Goal: Transaction & Acquisition: Purchase product/service

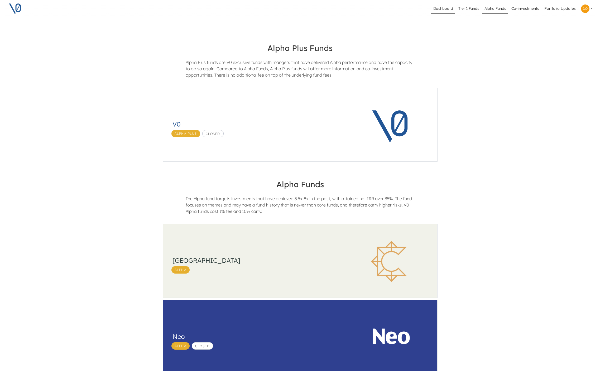
click at [434, 7] on link "Dashboard" at bounding box center [444, 9] width 24 height 10
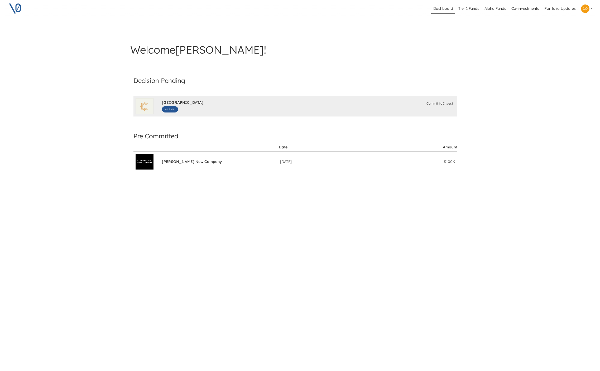
click at [149, 106] on img at bounding box center [144, 106] width 17 height 15
click at [170, 109] on span "Alpha" at bounding box center [170, 109] width 16 height 6
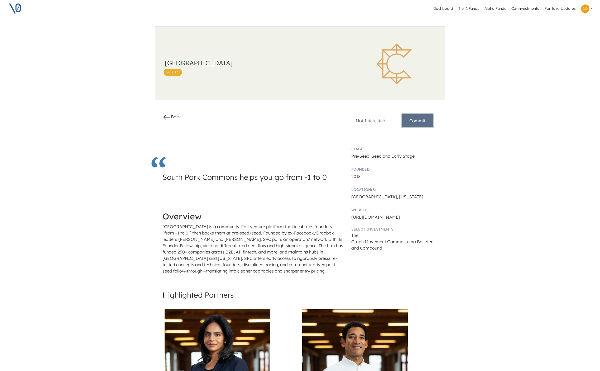
click at [429, 122] on button "Commit" at bounding box center [418, 120] width 32 height 13
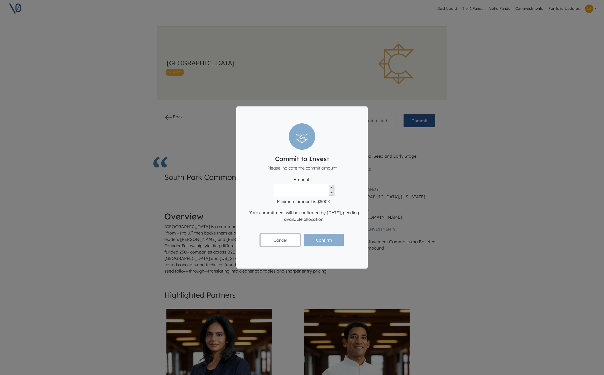
click at [286, 240] on button "Cancel" at bounding box center [281, 240] width 40 height 12
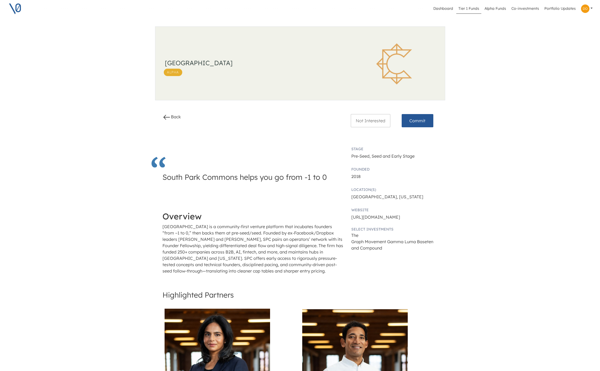
click at [467, 10] on link "Tier 1 Funds" at bounding box center [469, 9] width 25 height 10
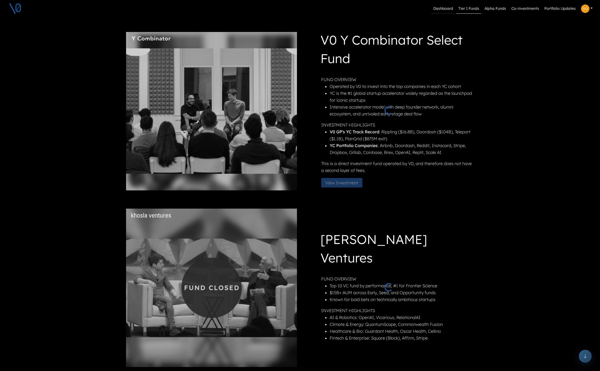
click at [440, 9] on link "Dashboard" at bounding box center [444, 9] width 24 height 10
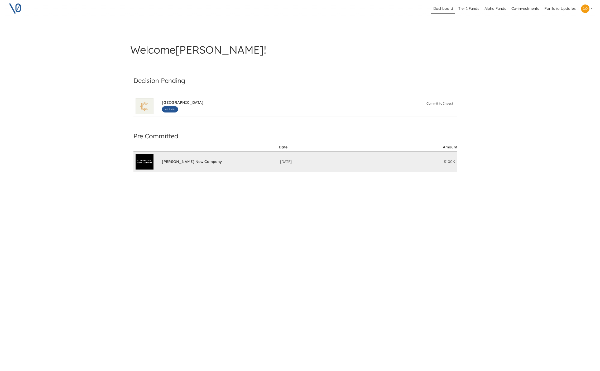
click at [149, 166] on div at bounding box center [147, 161] width 22 height 20
